Goal: Check status: Check status

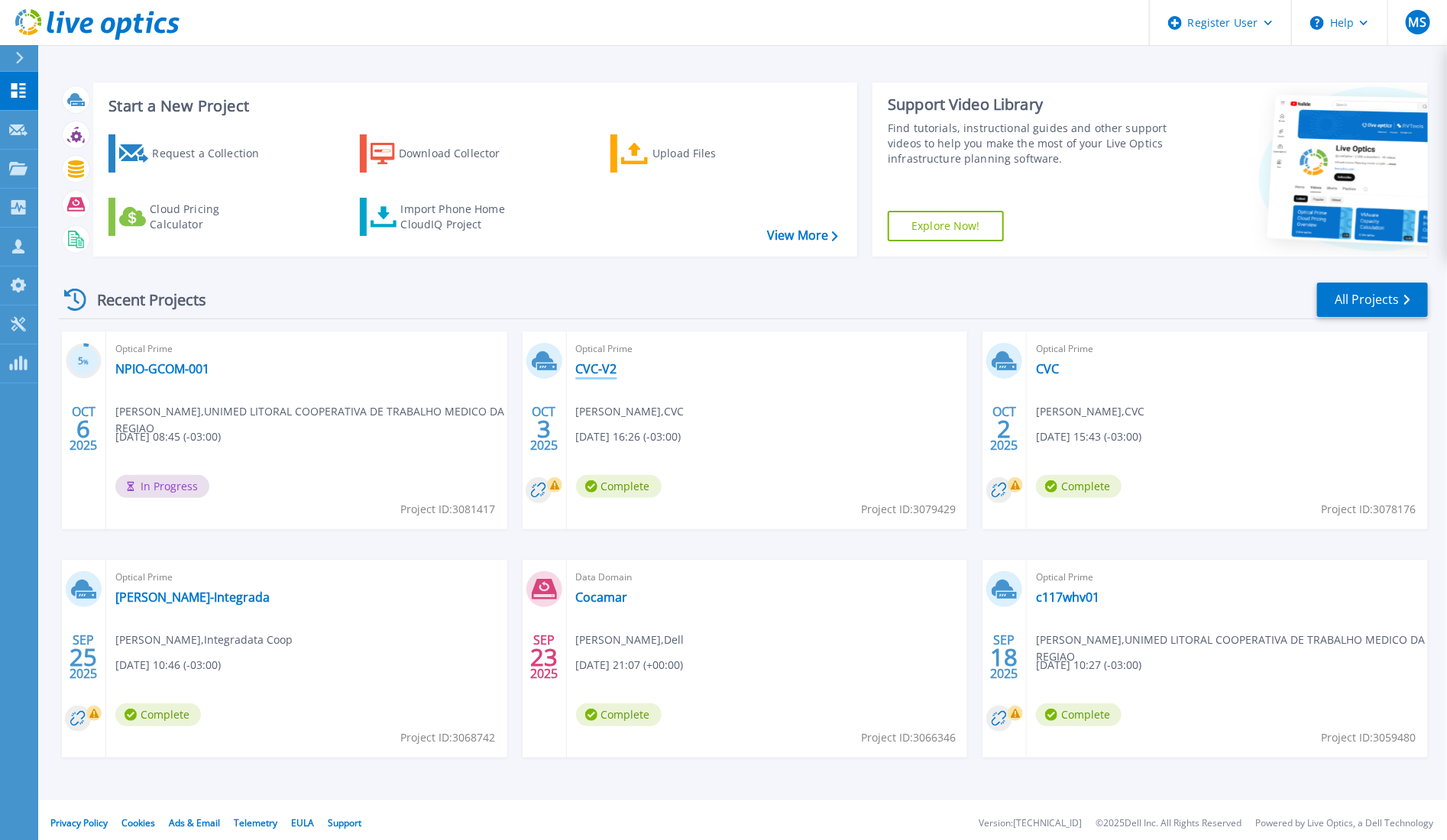
click at [601, 367] on link "CVC-V2" at bounding box center [596, 369] width 41 height 15
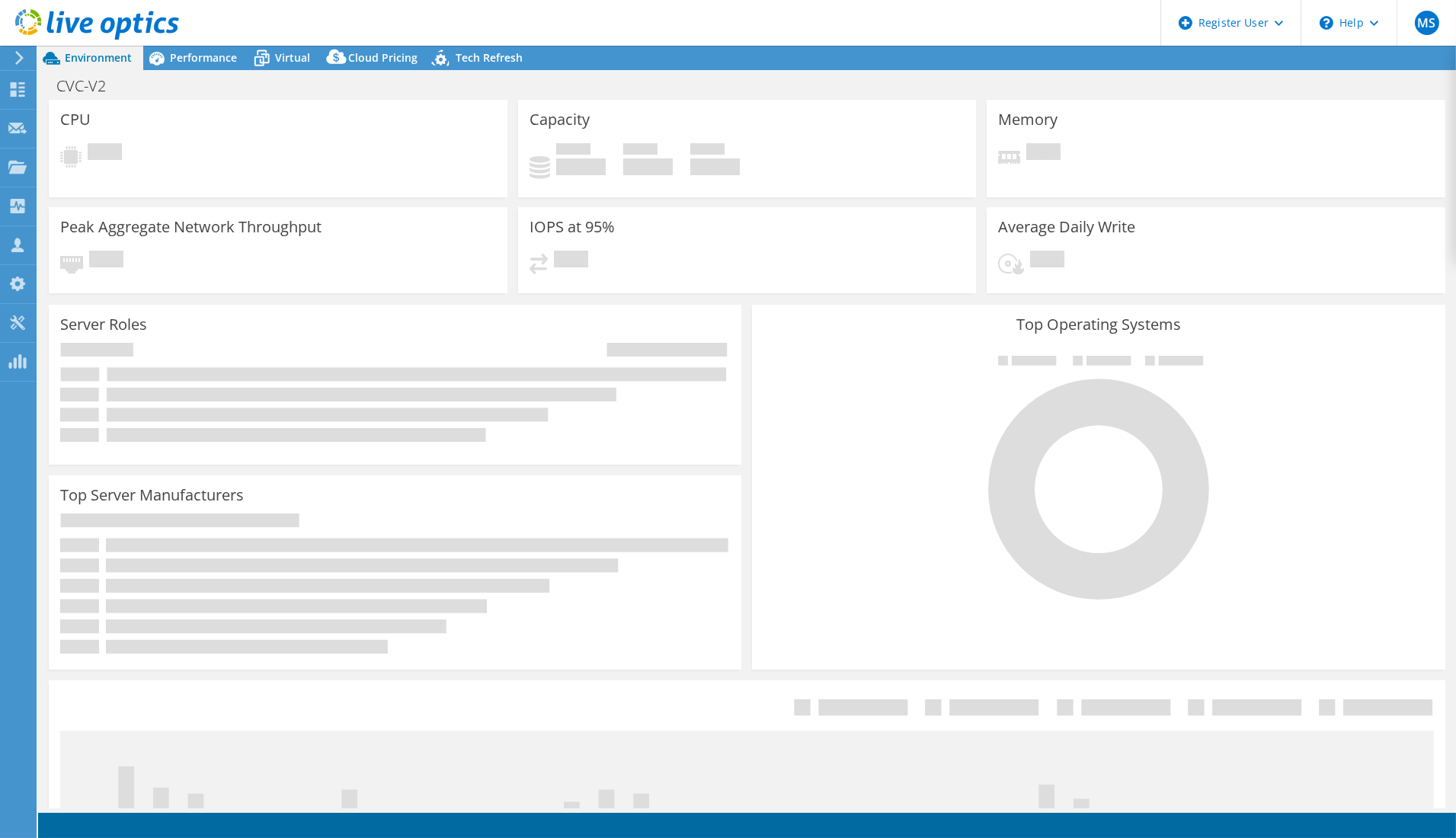
select select "USD"
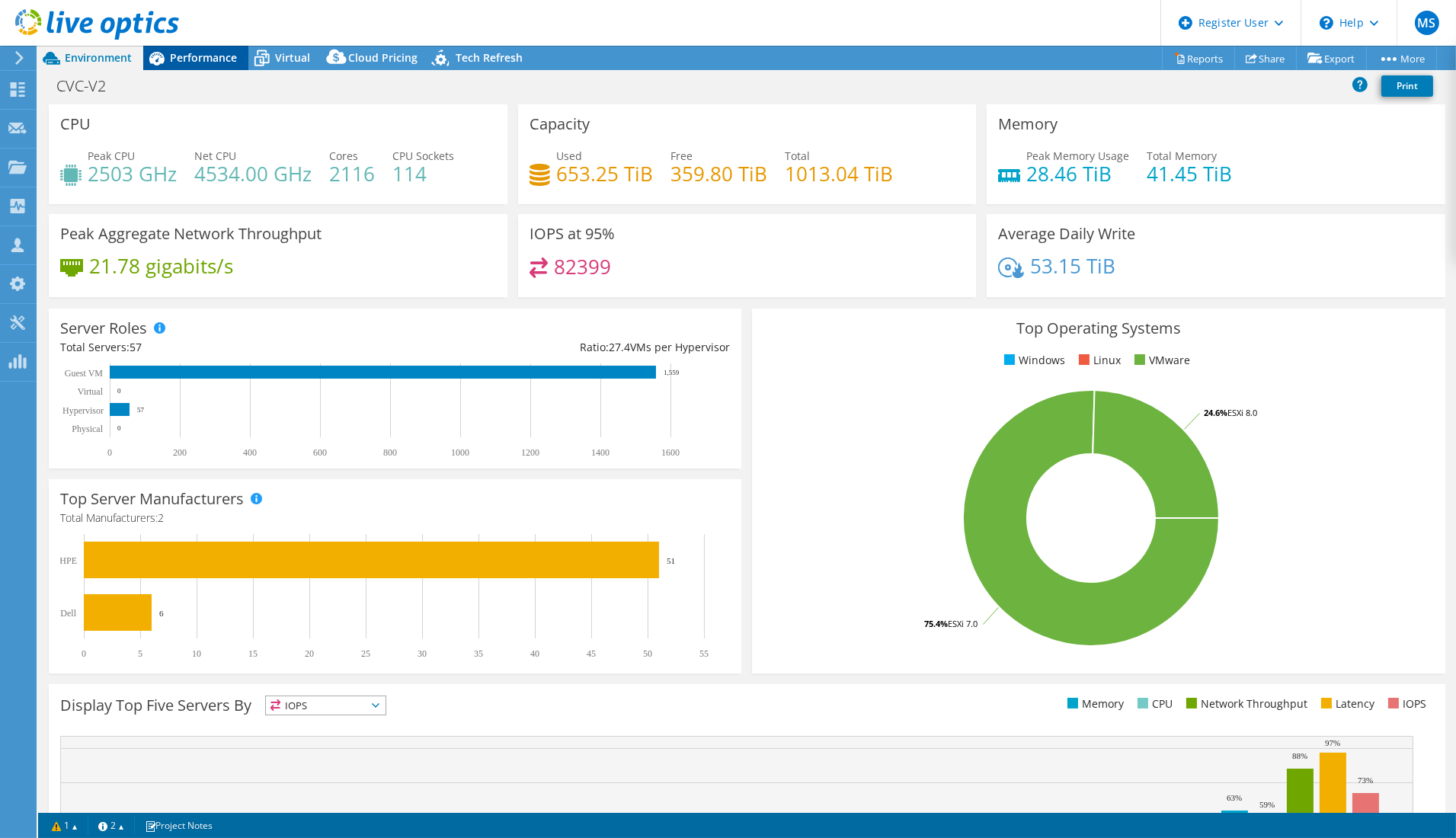
click at [200, 59] on span "Performance" at bounding box center [203, 57] width 67 height 14
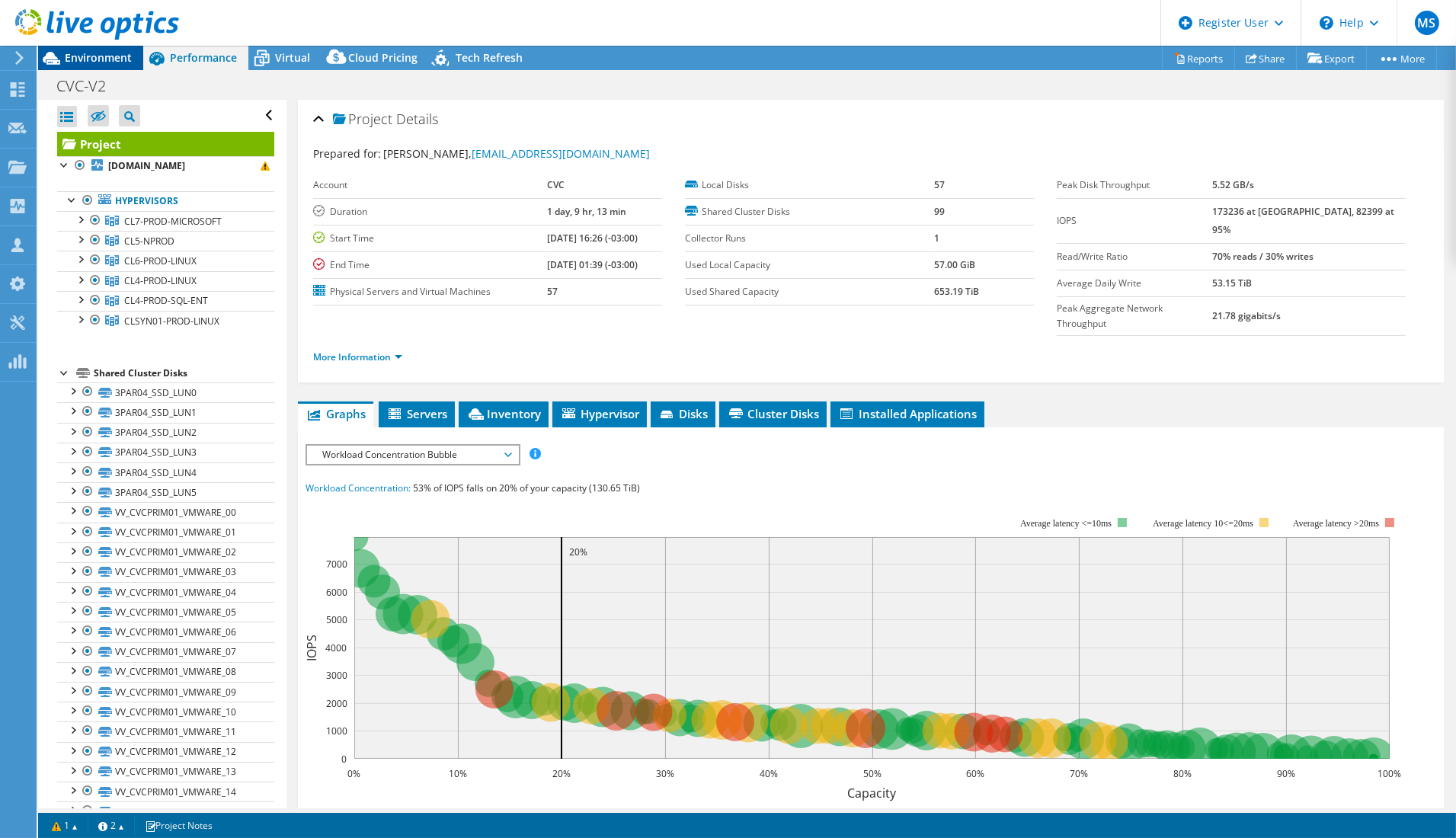
click at [93, 59] on span "Environment" at bounding box center [97, 57] width 67 height 14
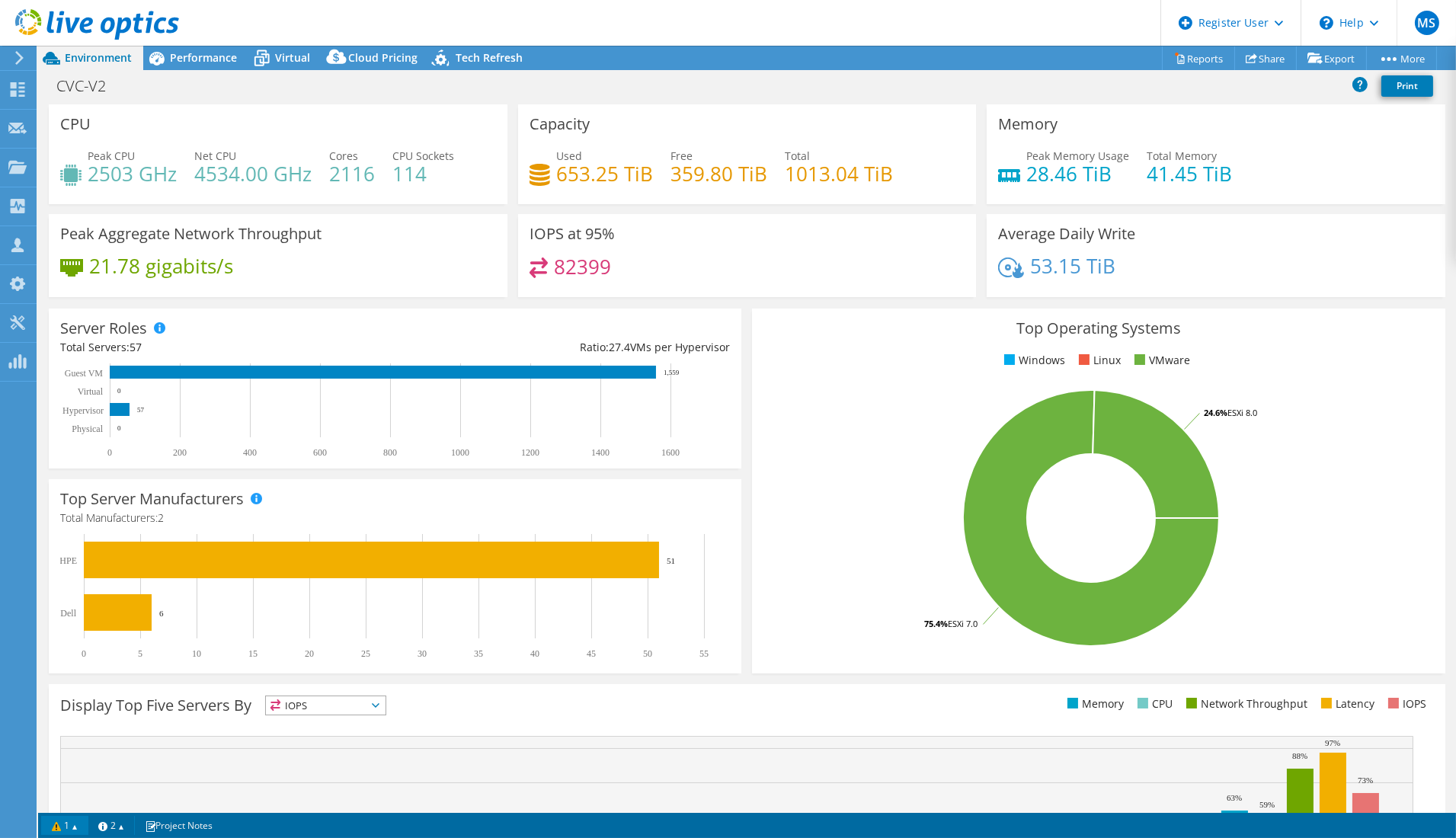
click at [74, 824] on link "1" at bounding box center [64, 826] width 47 height 19
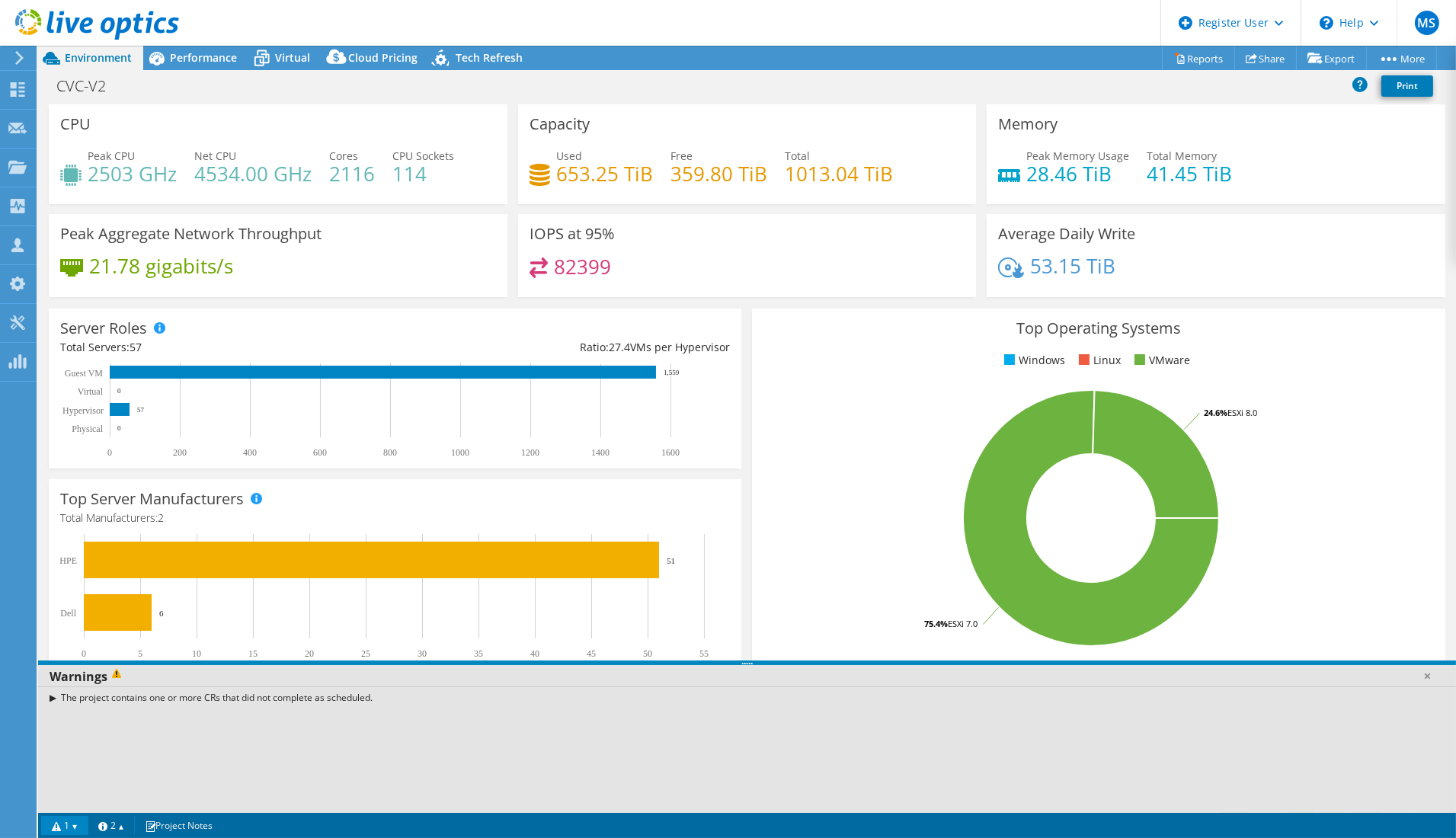
click at [928, 367] on ul "Windows Linux VMware" at bounding box center [1099, 361] width 670 height 18
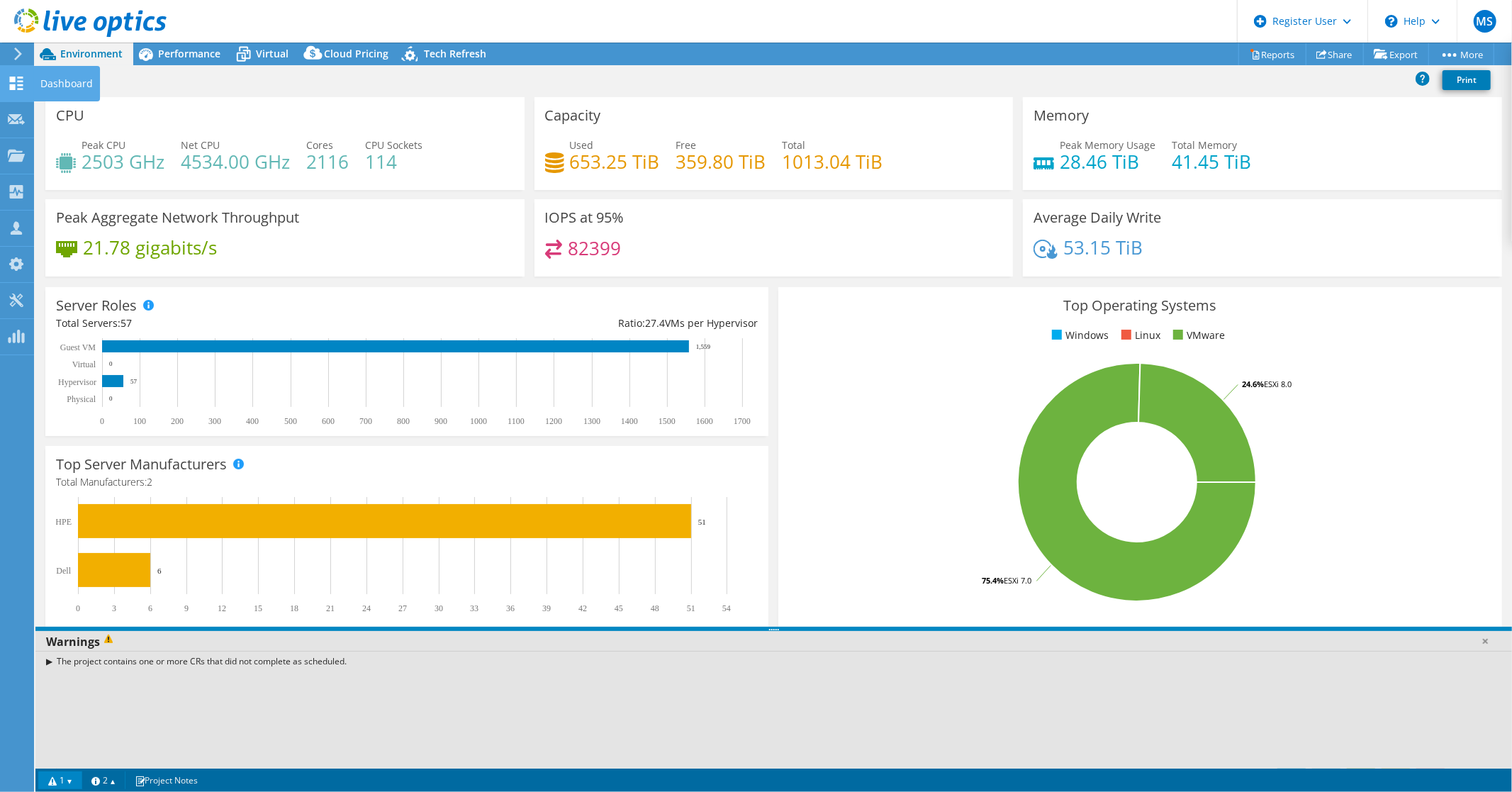
click at [46, 86] on div "Dashboard" at bounding box center [66, 83] width 67 height 35
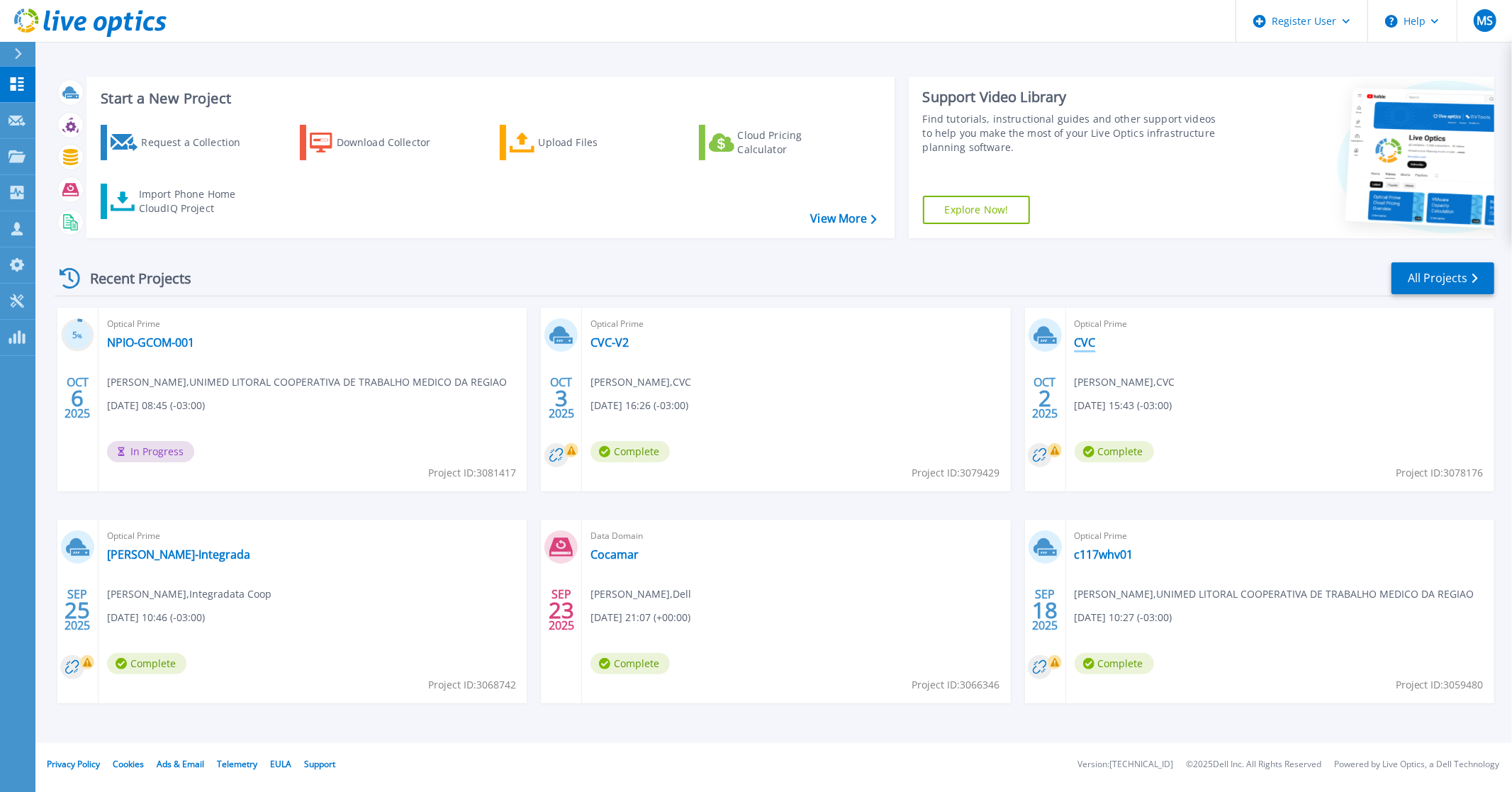
click at [1088, 342] on link "CVC" at bounding box center [1085, 342] width 21 height 14
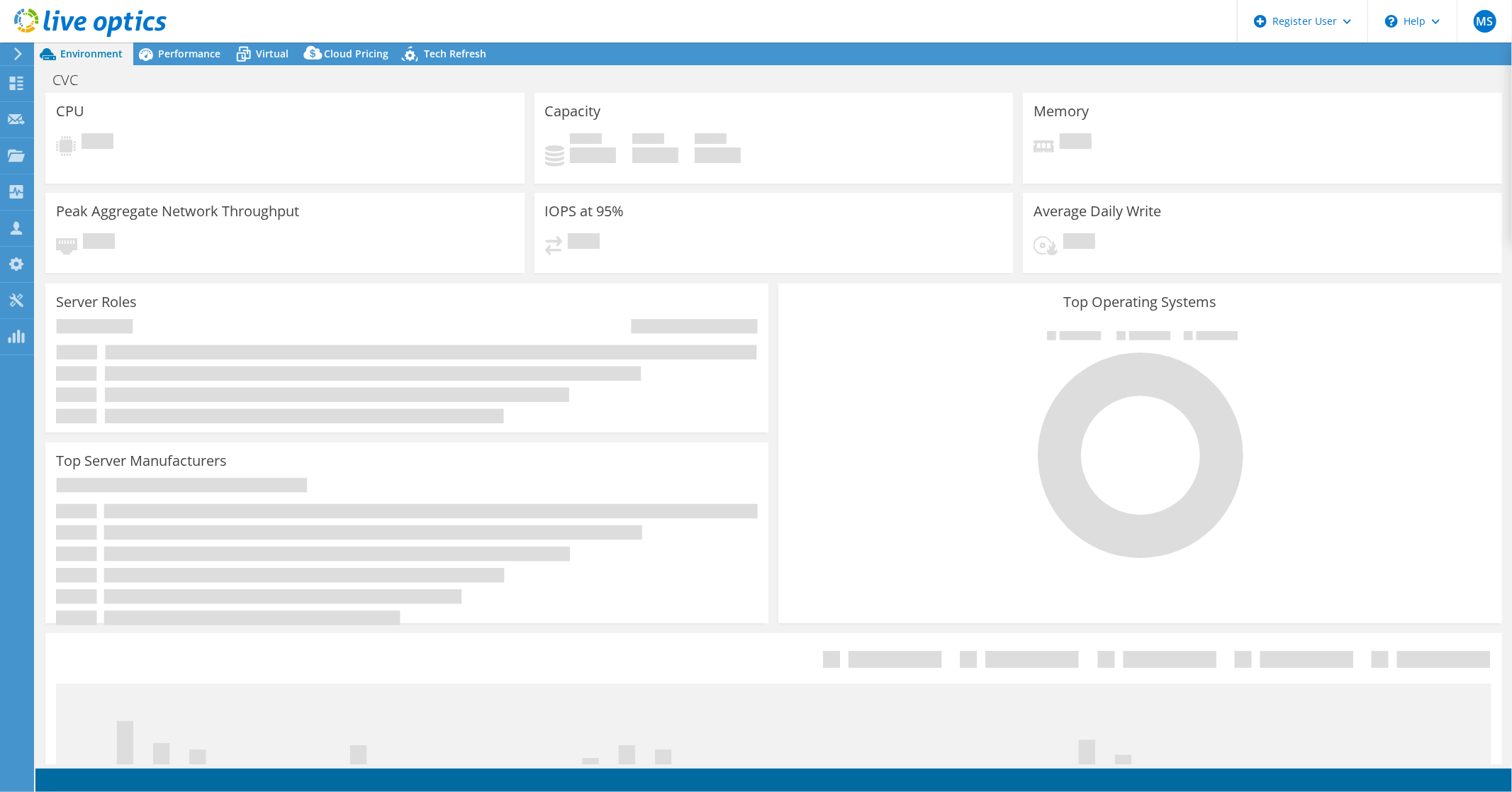
select select "USD"
